Goal: Task Accomplishment & Management: Manage account settings

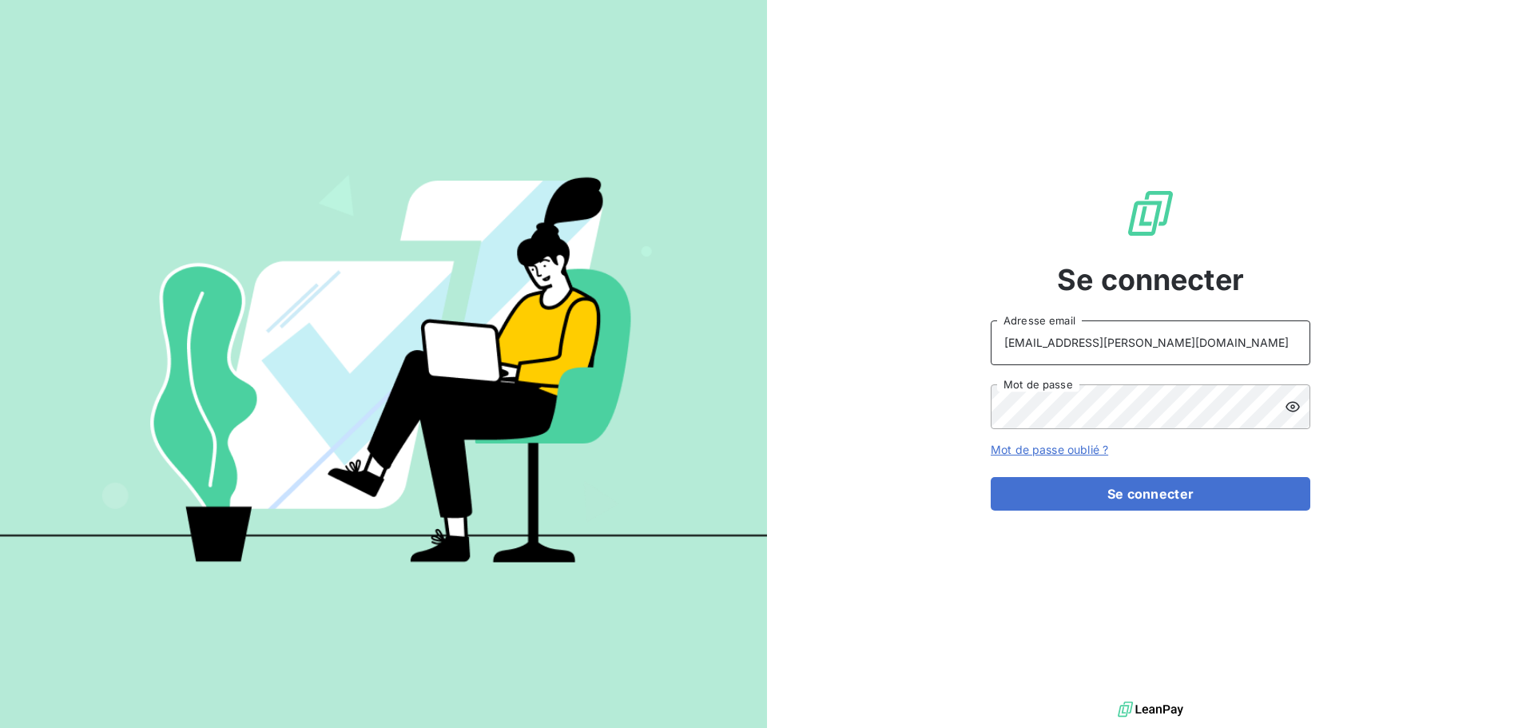
click at [1169, 331] on input "[EMAIL_ADDRESS][PERSON_NAME][DOMAIN_NAME]" at bounding box center [1151, 342] width 320 height 45
type input "[EMAIL_ADDRESS][PERSON_NAME][DOMAIN_NAME]"
click at [1155, 505] on button "Se connecter" at bounding box center [1151, 494] width 320 height 34
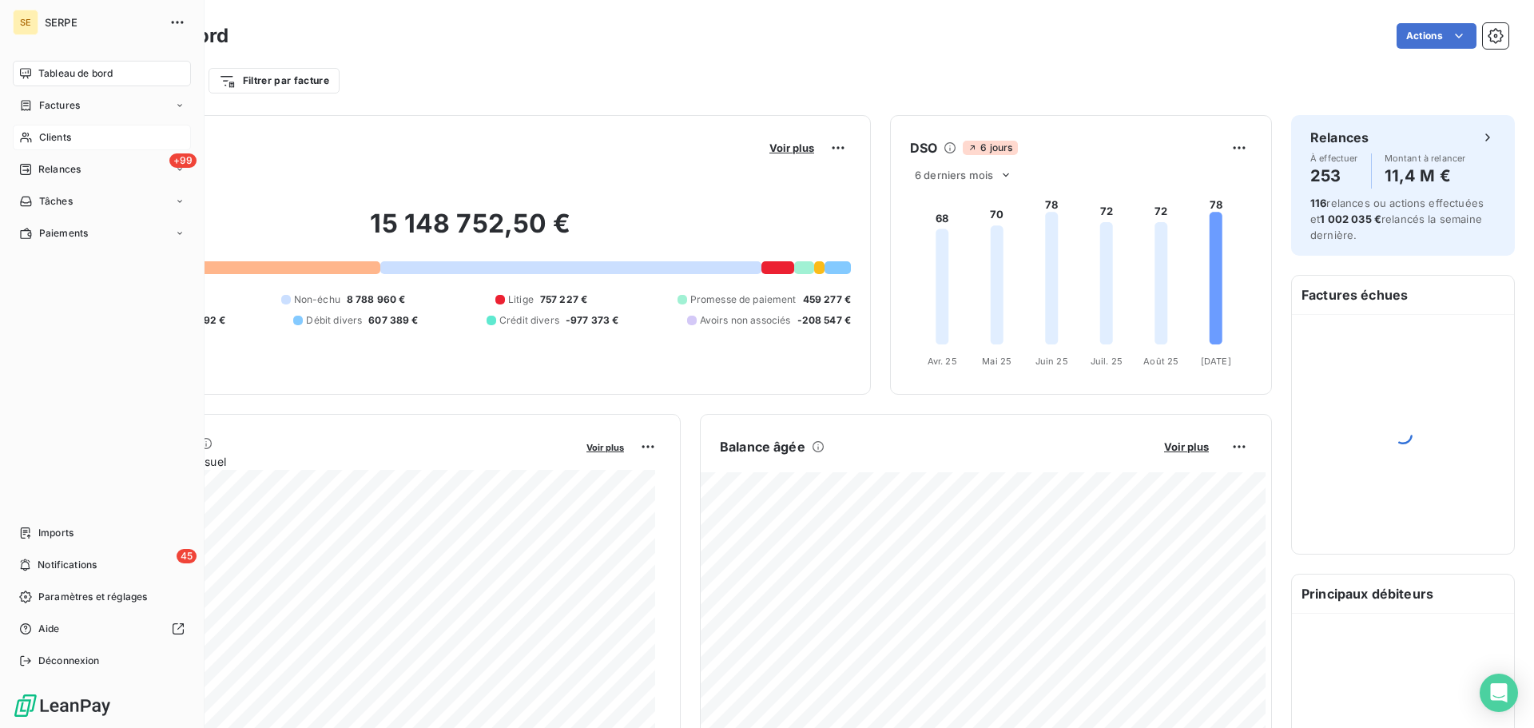
click at [71, 132] on span "Clients" at bounding box center [55, 137] width 32 height 14
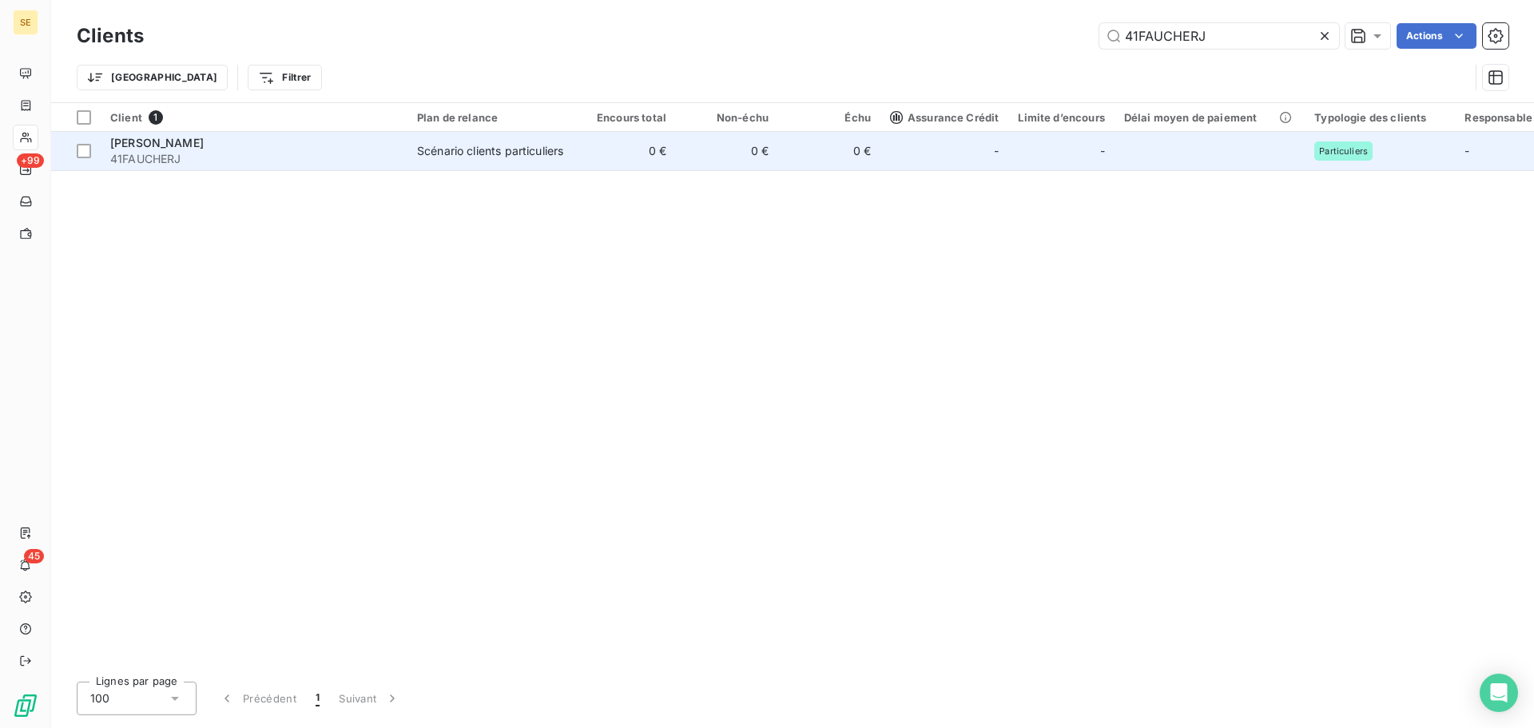
type input "41FAUCHERJ"
click at [359, 153] on span "41FAUCHERJ" at bounding box center [254, 159] width 288 height 16
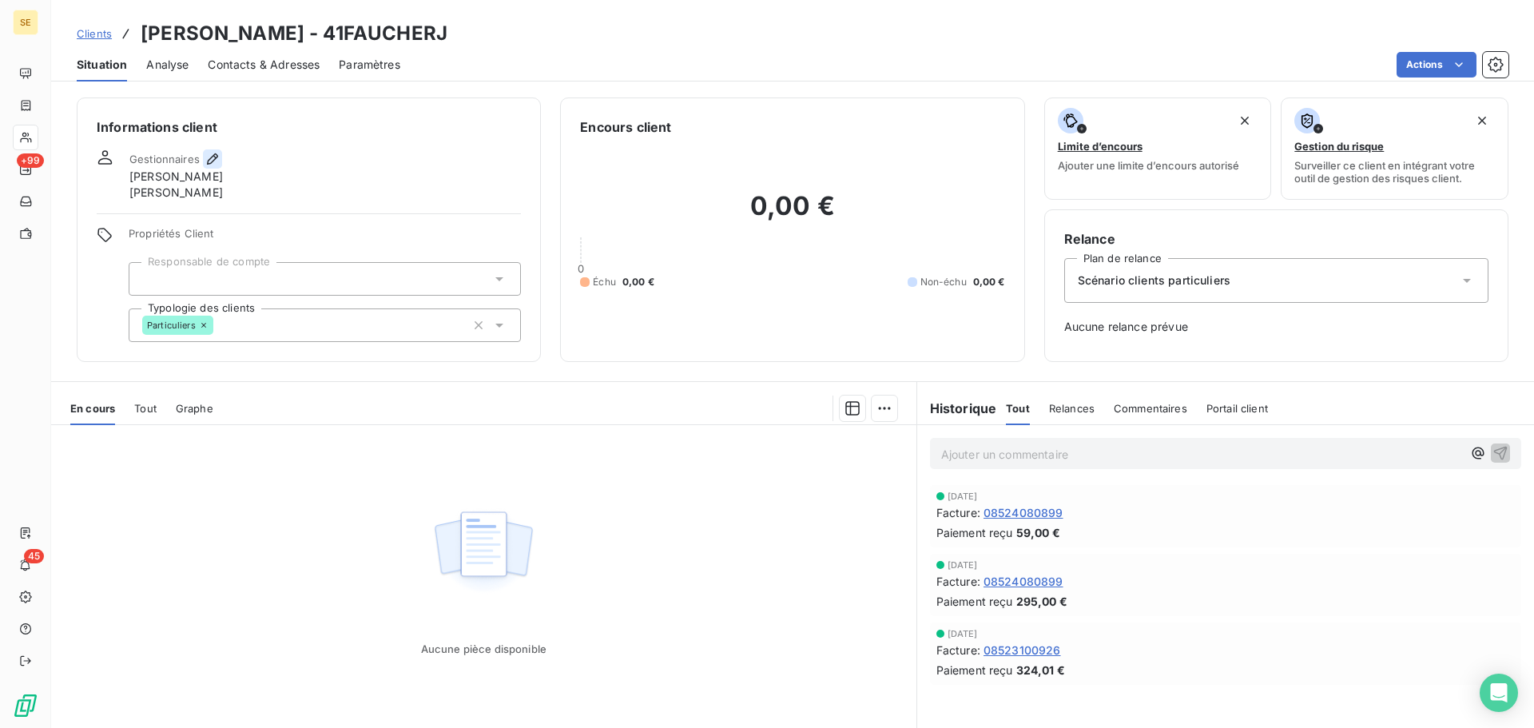
click at [220, 153] on button "button" at bounding box center [212, 158] width 19 height 19
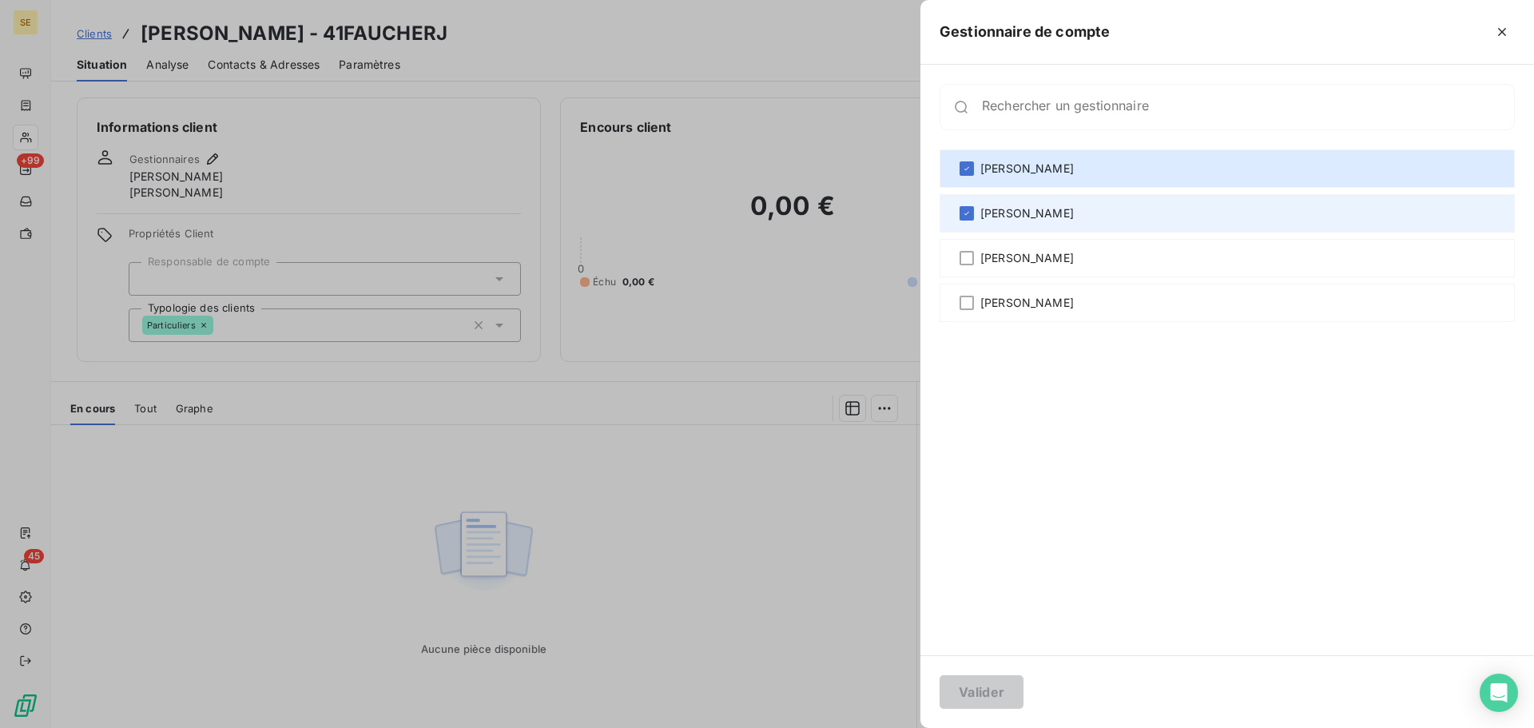
click at [1118, 202] on div "[PERSON_NAME]" at bounding box center [1227, 213] width 575 height 38
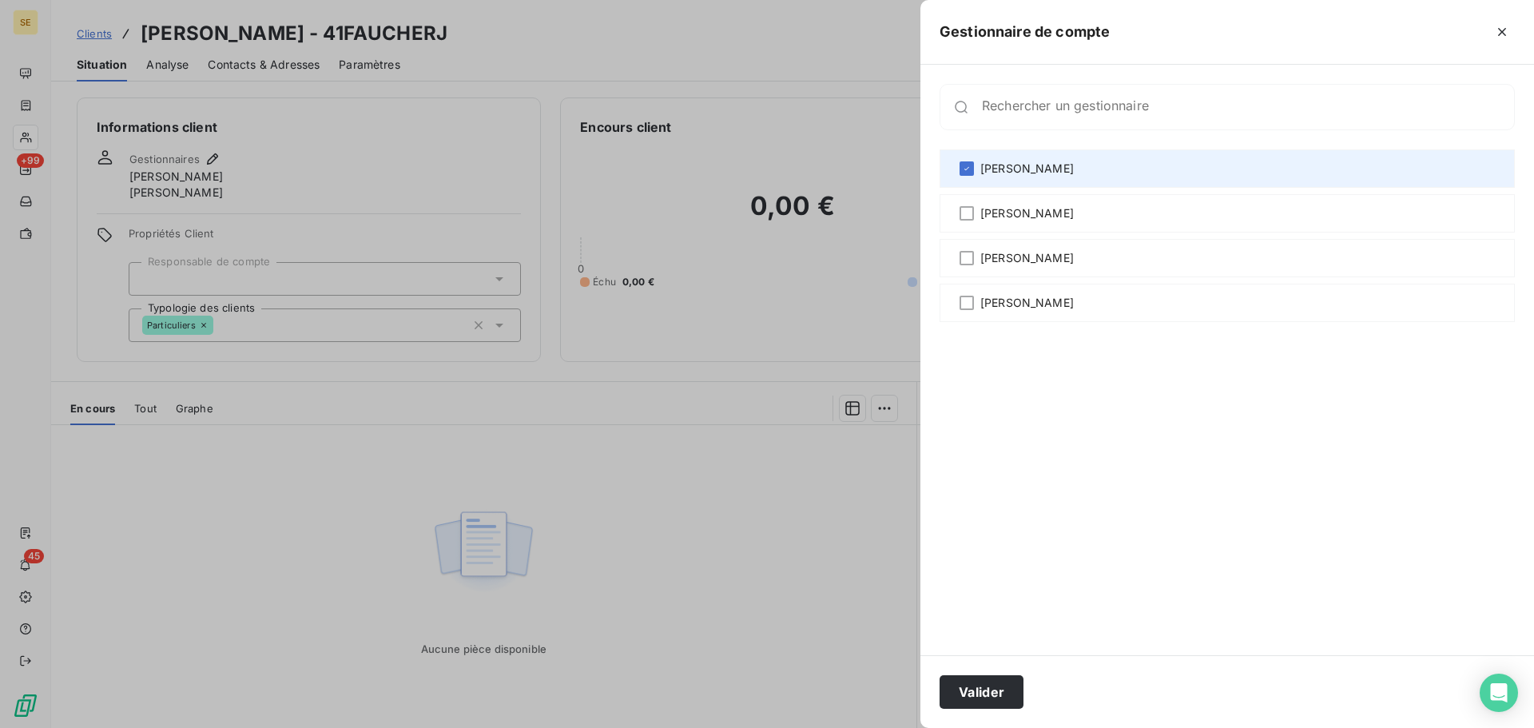
click at [1117, 174] on div "[PERSON_NAME]" at bounding box center [1227, 168] width 575 height 38
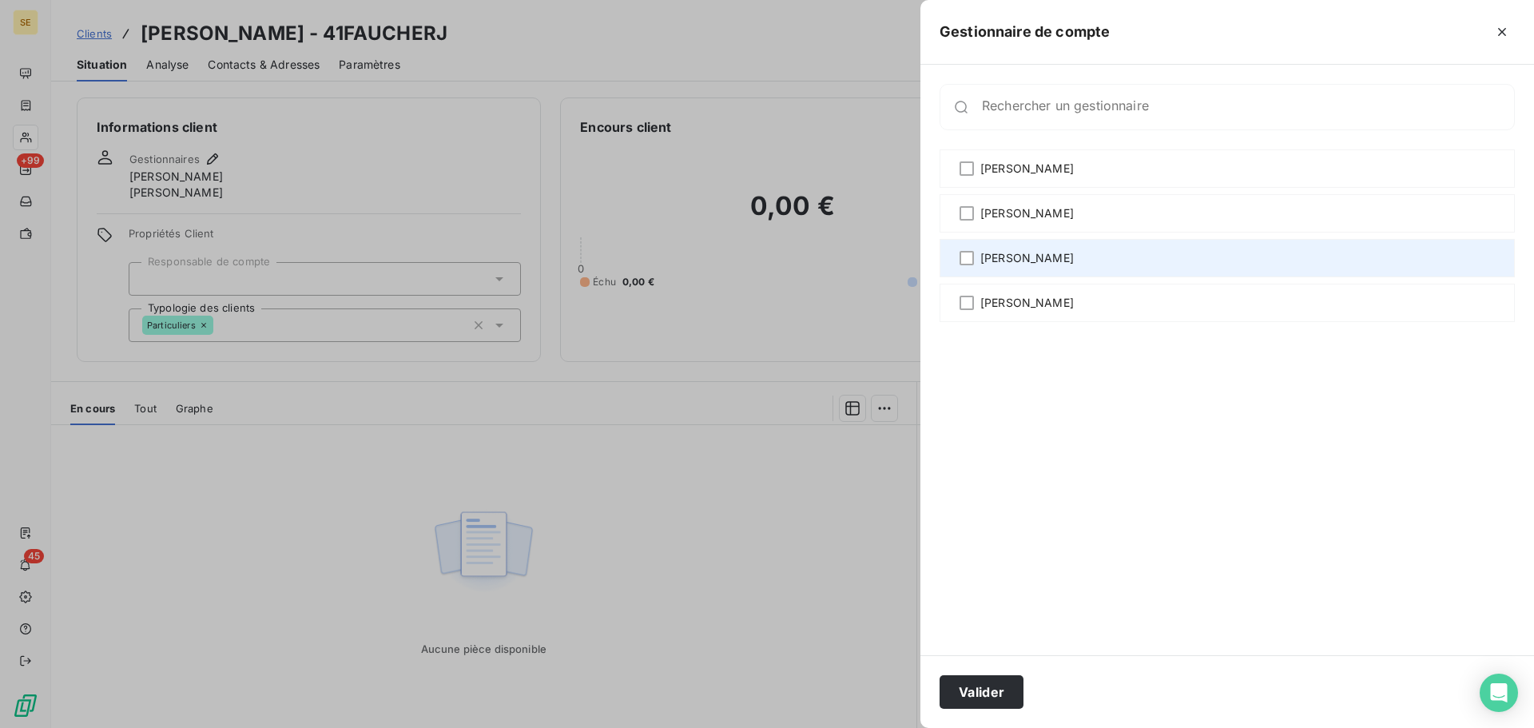
click at [1098, 257] on div "[PERSON_NAME]" at bounding box center [1227, 258] width 575 height 38
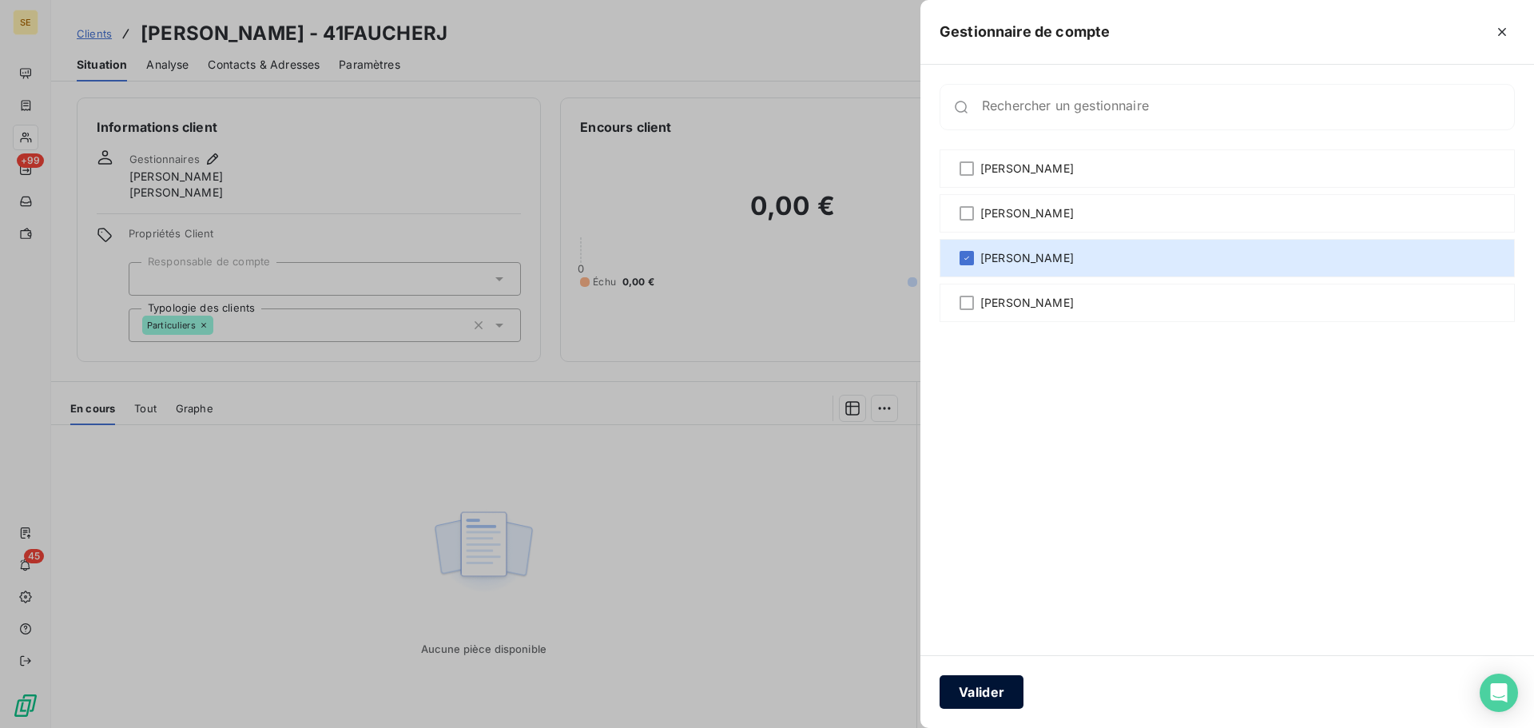
click at [997, 687] on button "Valider" at bounding box center [982, 692] width 84 height 34
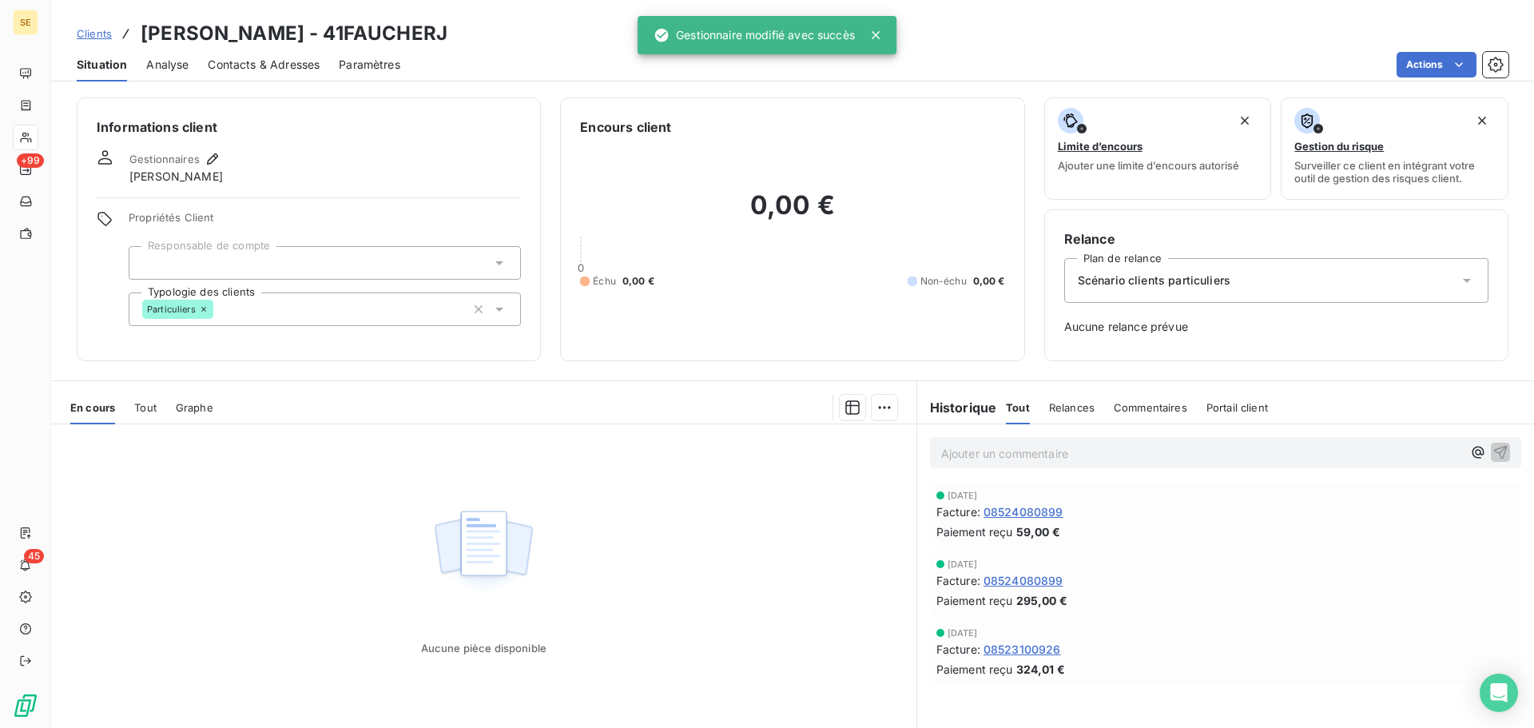
click at [1038, 460] on p "Ajouter un commentaire ﻿" at bounding box center [1201, 454] width 521 height 20
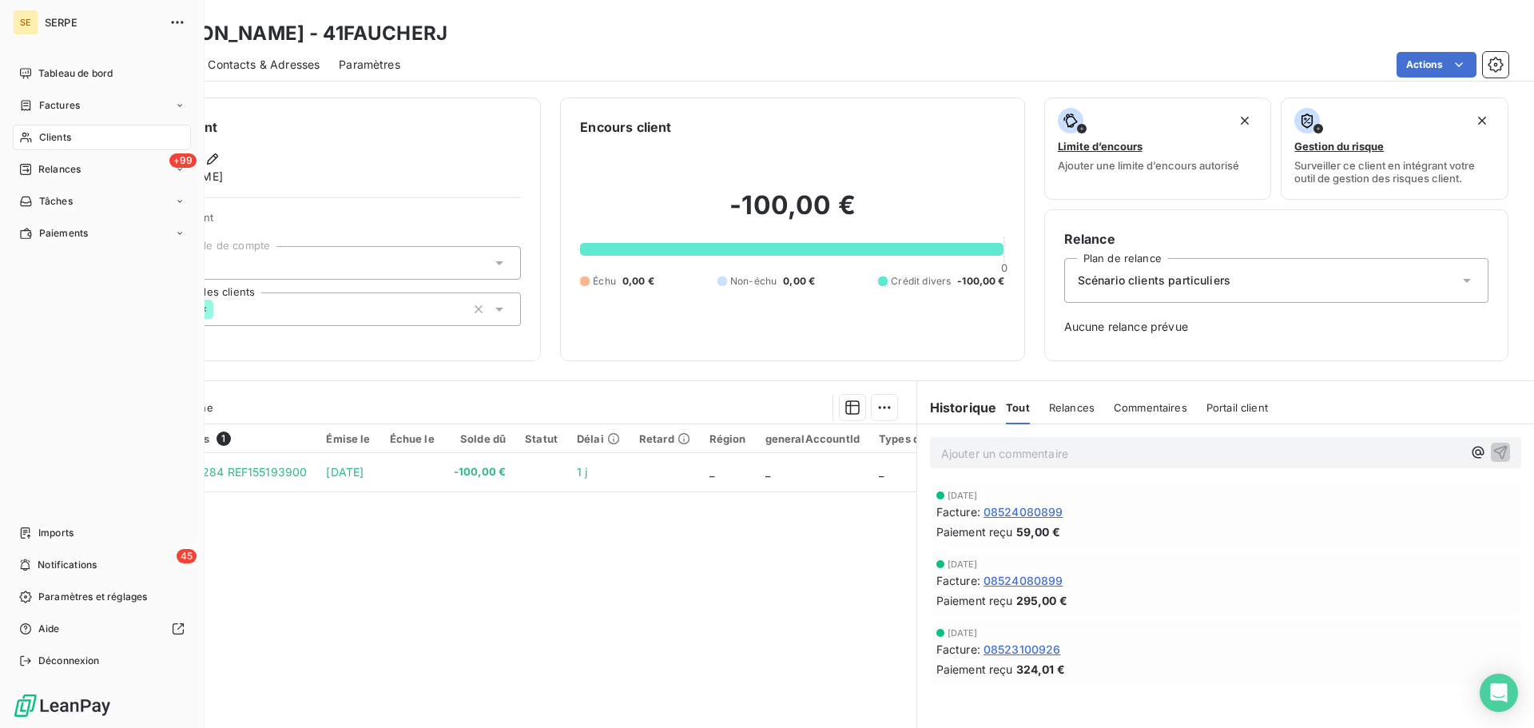
click at [33, 130] on div "Clients" at bounding box center [102, 138] width 178 height 26
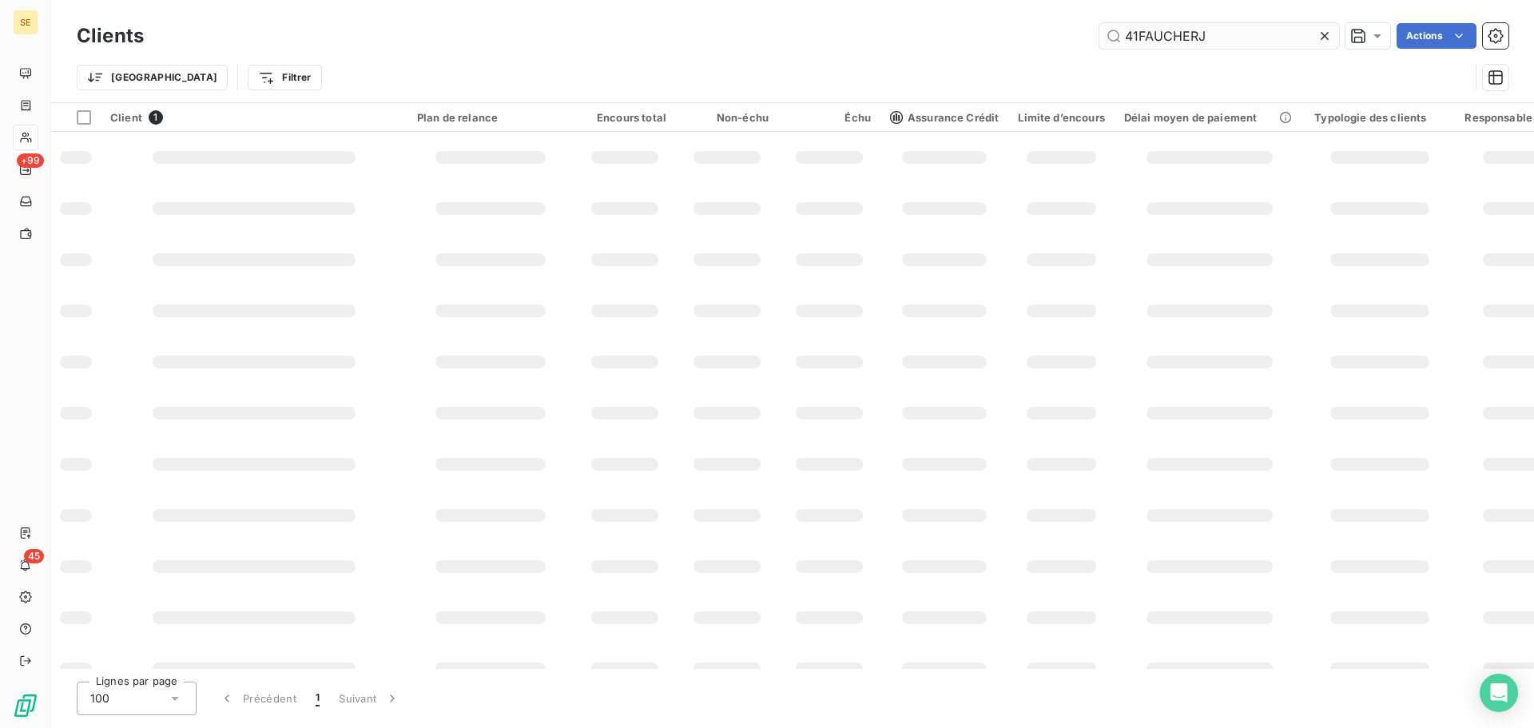
click at [1216, 40] on input "41FAUCHERJ" at bounding box center [1220, 36] width 240 height 26
click at [1215, 38] on input "41FAUCHERJ" at bounding box center [1220, 36] width 240 height 26
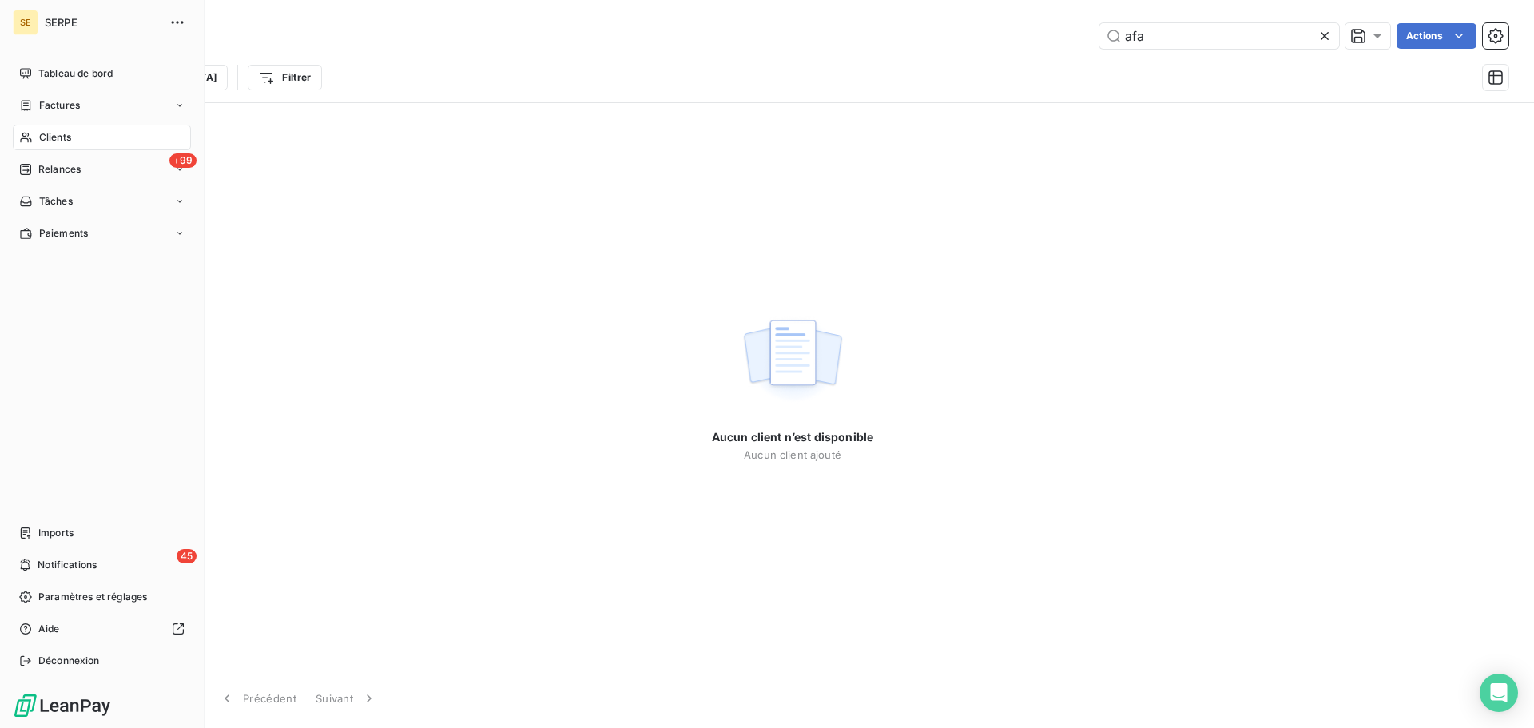
type input "afa"
click at [46, 657] on span "Déconnexion" at bounding box center [69, 661] width 62 height 14
